Goal: Find specific page/section: Find specific page/section

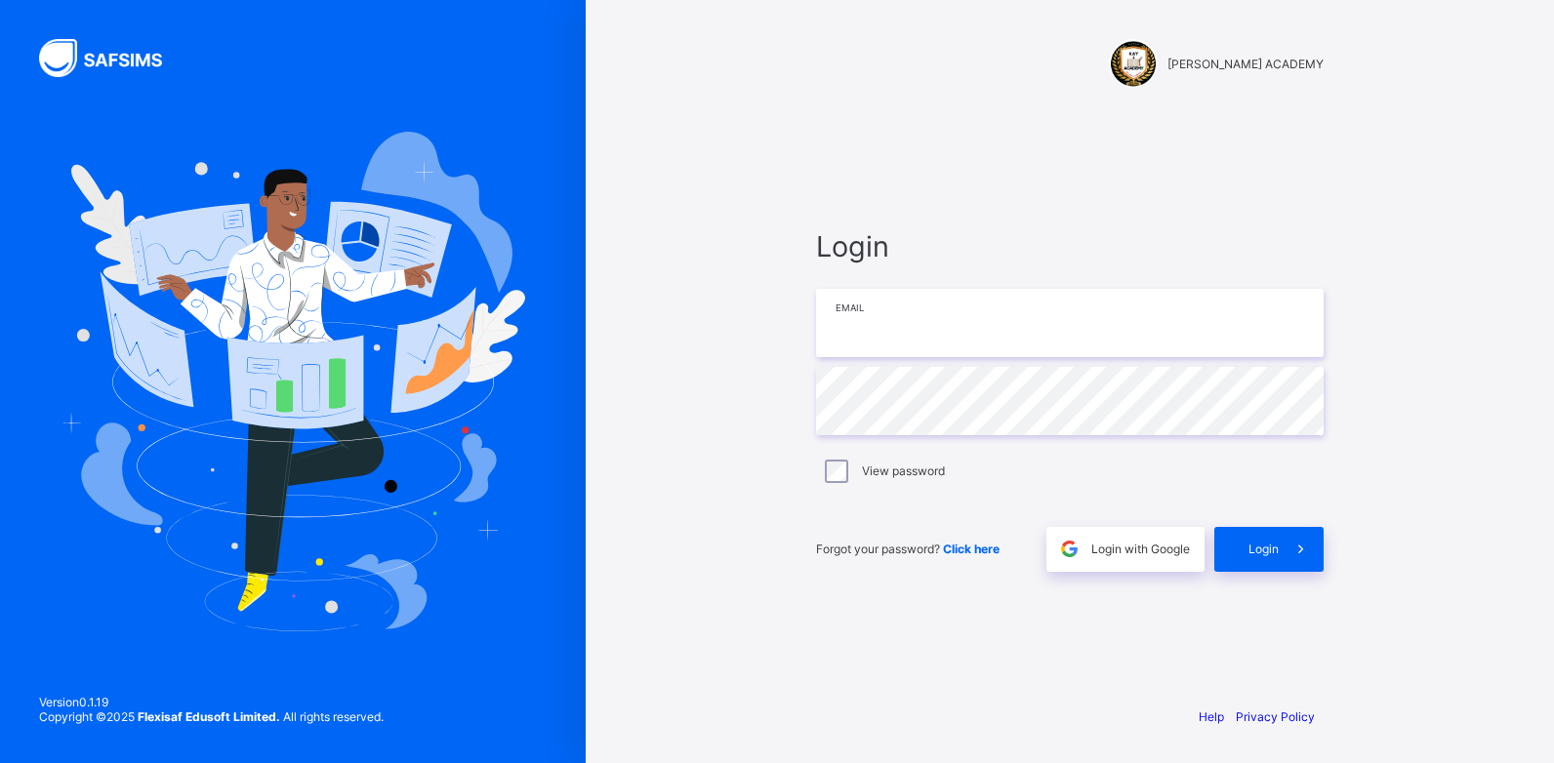
click at [923, 323] on input "email" at bounding box center [1069, 323] width 507 height 68
click at [920, 338] on input "email" at bounding box center [1069, 323] width 507 height 68
click at [869, 313] on input "email" at bounding box center [1069, 323] width 507 height 68
click at [913, 339] on input "email" at bounding box center [1069, 323] width 507 height 68
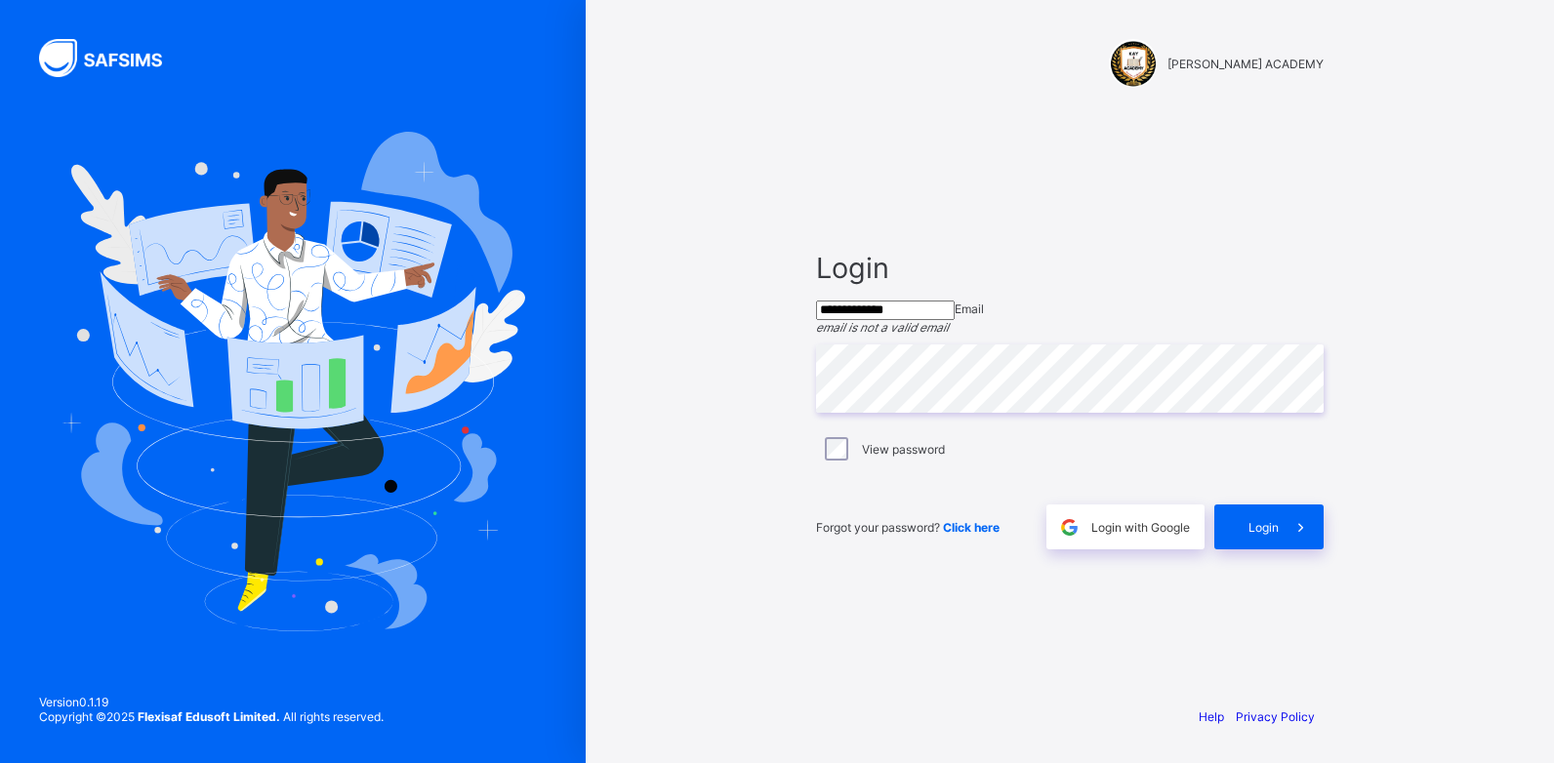
type input "**********"
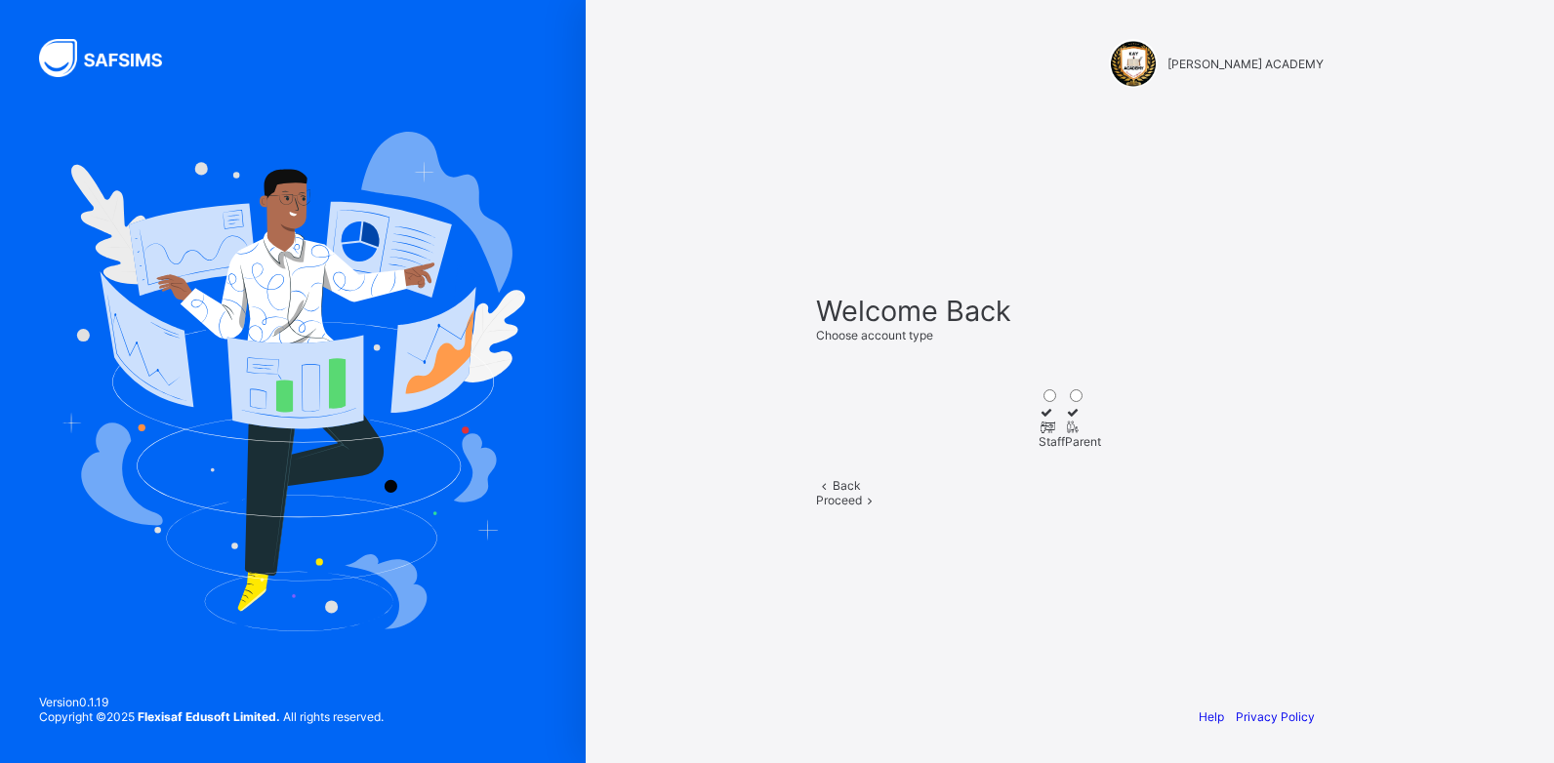
click at [1038, 434] on div "Staff" at bounding box center [1051, 441] width 26 height 15
click at [862, 507] on span "Proceed" at bounding box center [839, 500] width 46 height 15
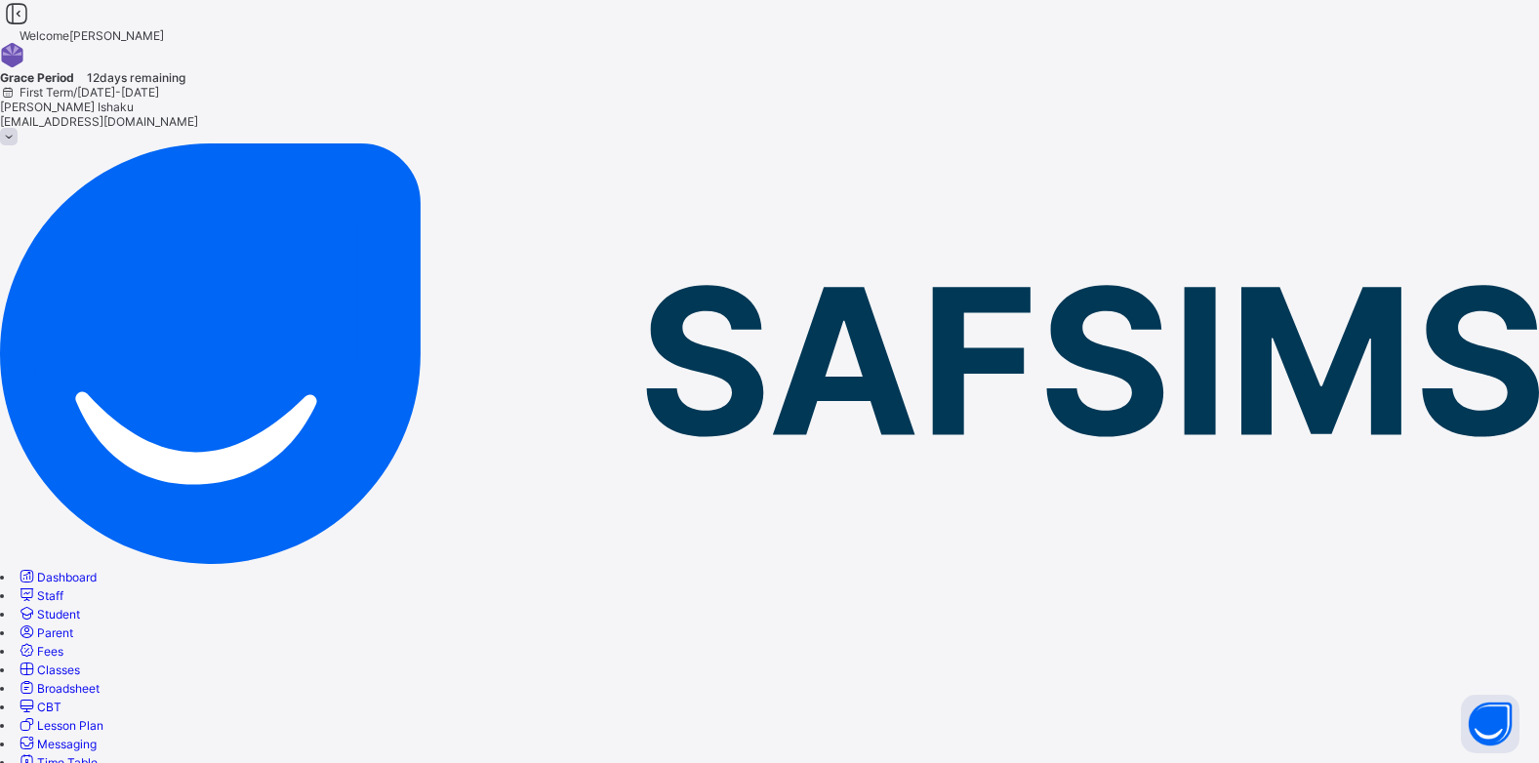
click at [80, 663] on link "Classes" at bounding box center [48, 670] width 63 height 15
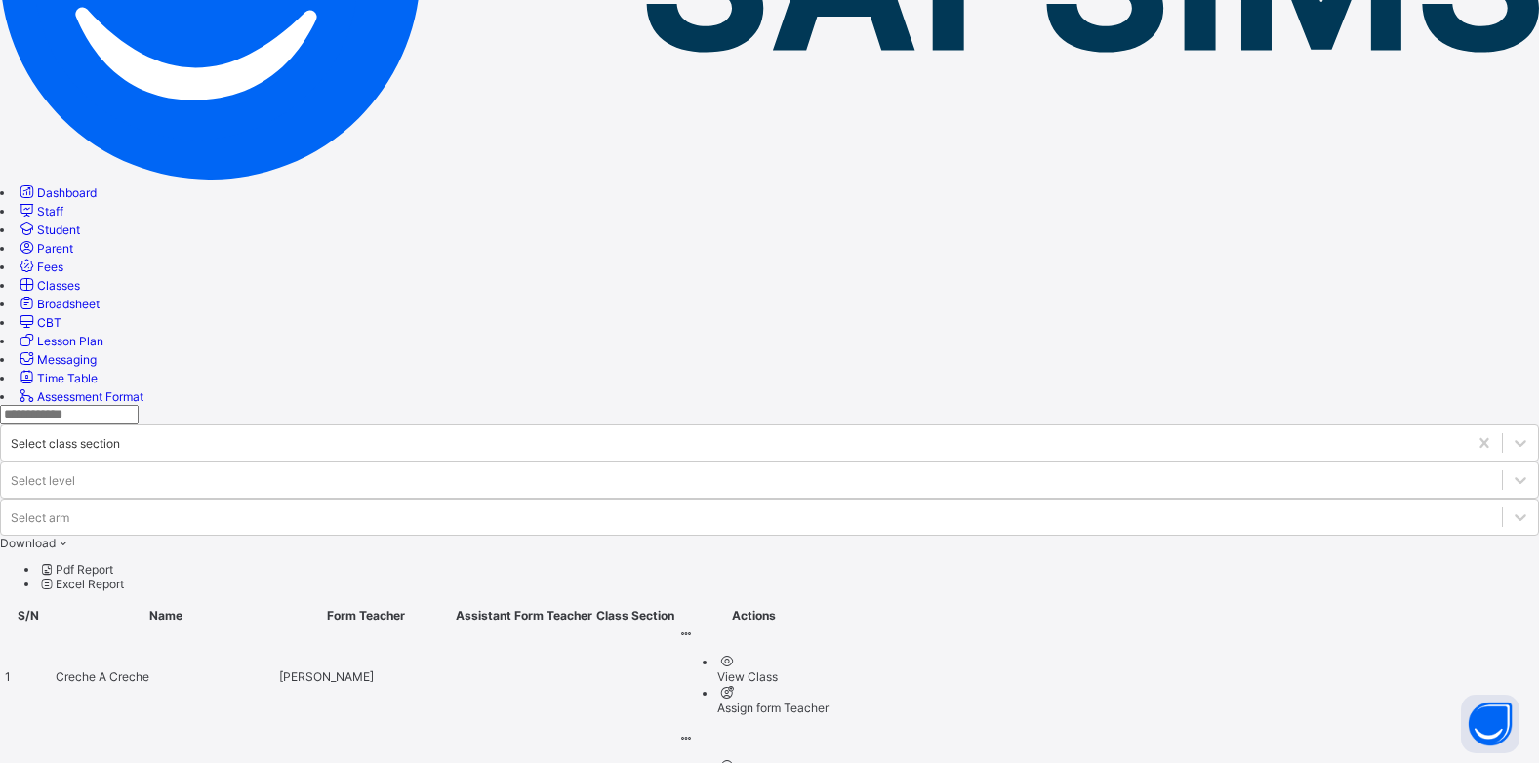
scroll to position [380, 0]
